Goal: Navigation & Orientation: Find specific page/section

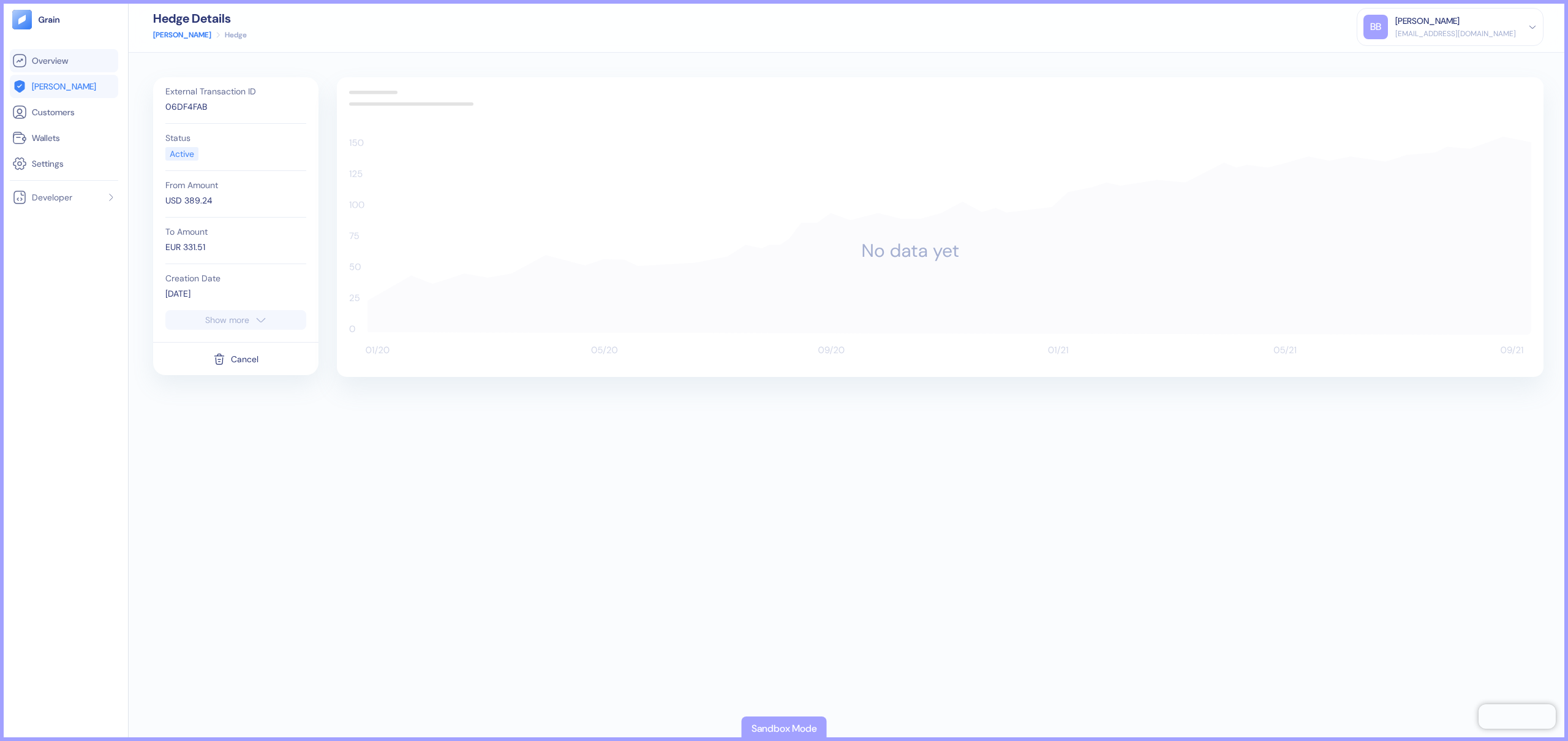
click at [36, 62] on span "Overview" at bounding box center [50, 61] width 36 height 13
